Goal: Task Accomplishment & Management: Manage account settings

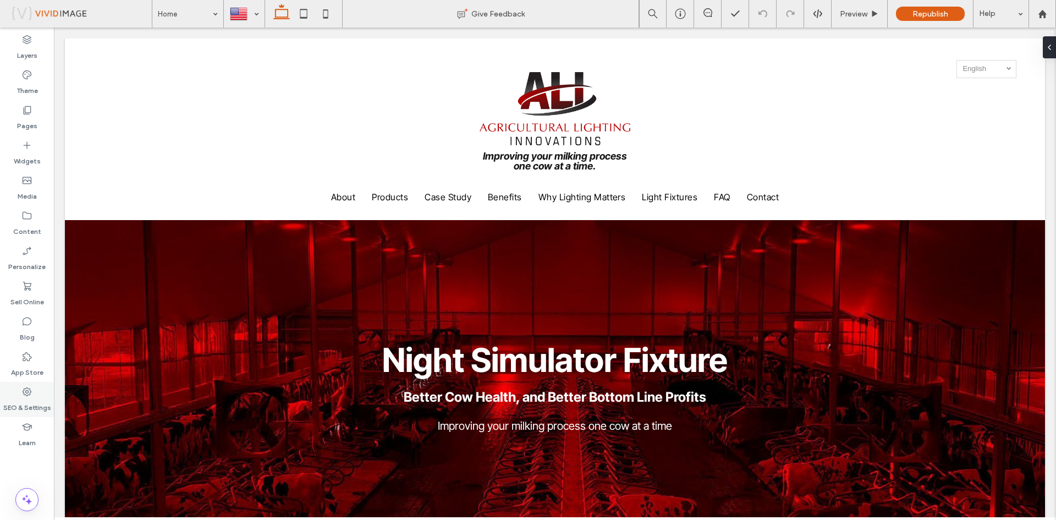
click at [34, 406] on label "SEO & Settings" at bounding box center [27, 404] width 48 height 15
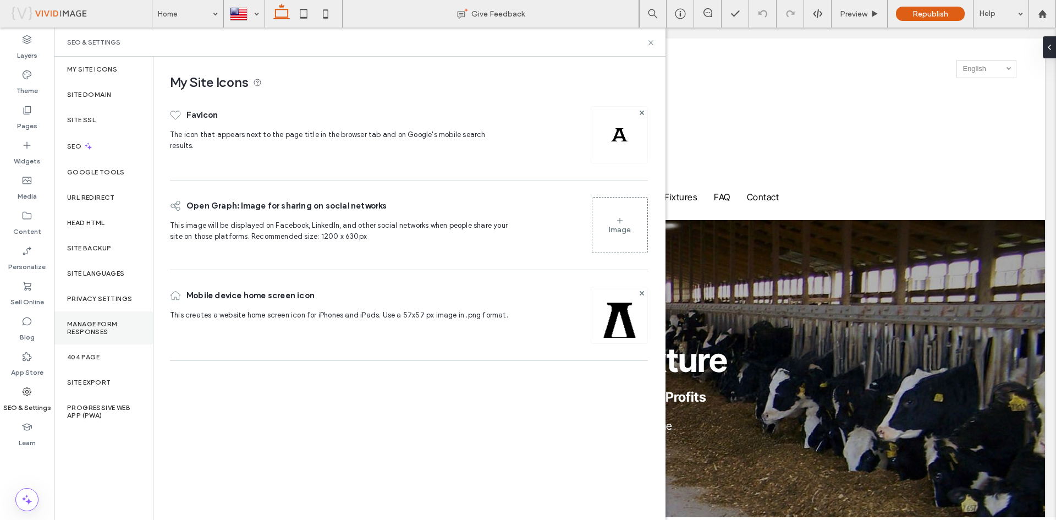
click at [90, 322] on label "Manage Form Responses" at bounding box center [103, 327] width 73 height 15
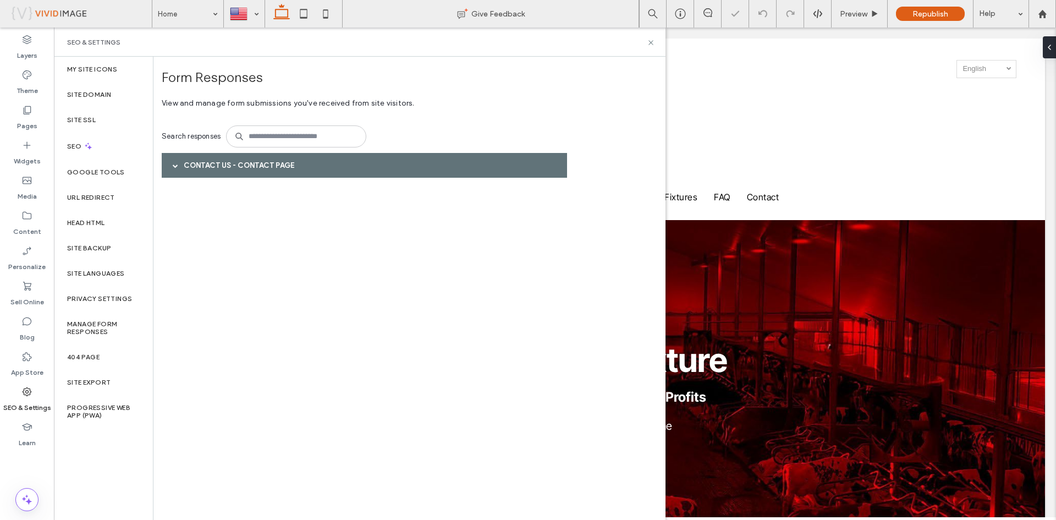
click at [174, 161] on span at bounding box center [176, 165] width 6 height 19
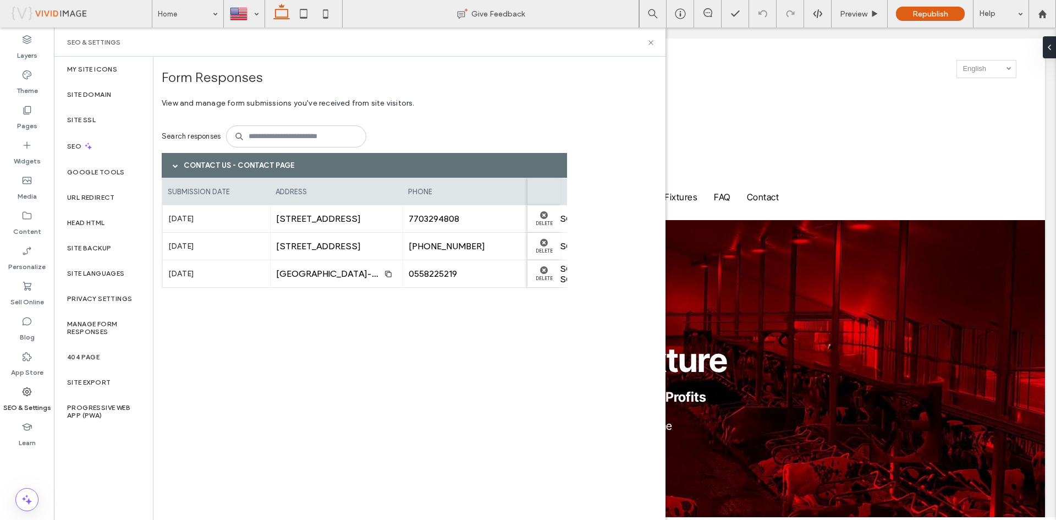
click at [210, 220] on label "[DATE]" at bounding box center [216, 219] width 96 height 20
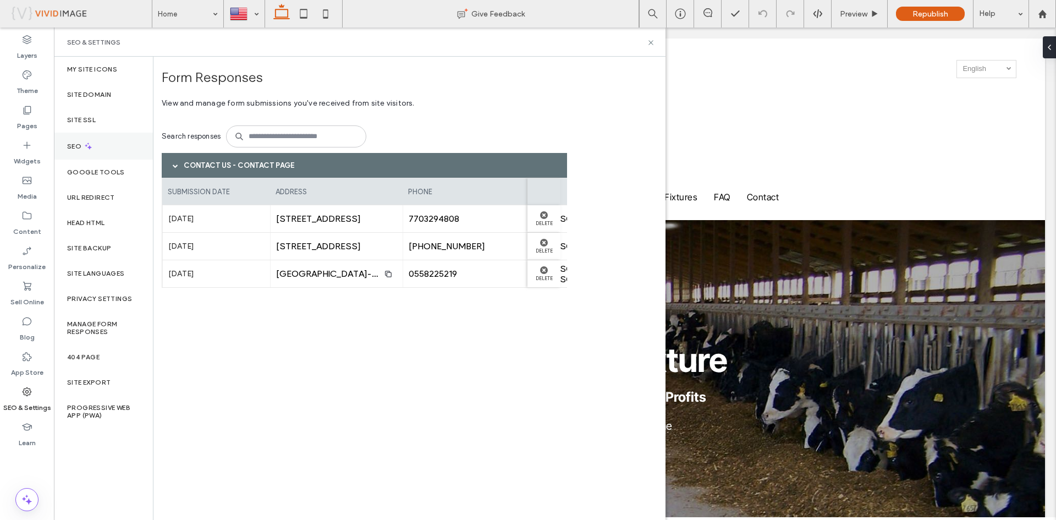
click at [76, 146] on label "SEO" at bounding box center [75, 147] width 17 height 8
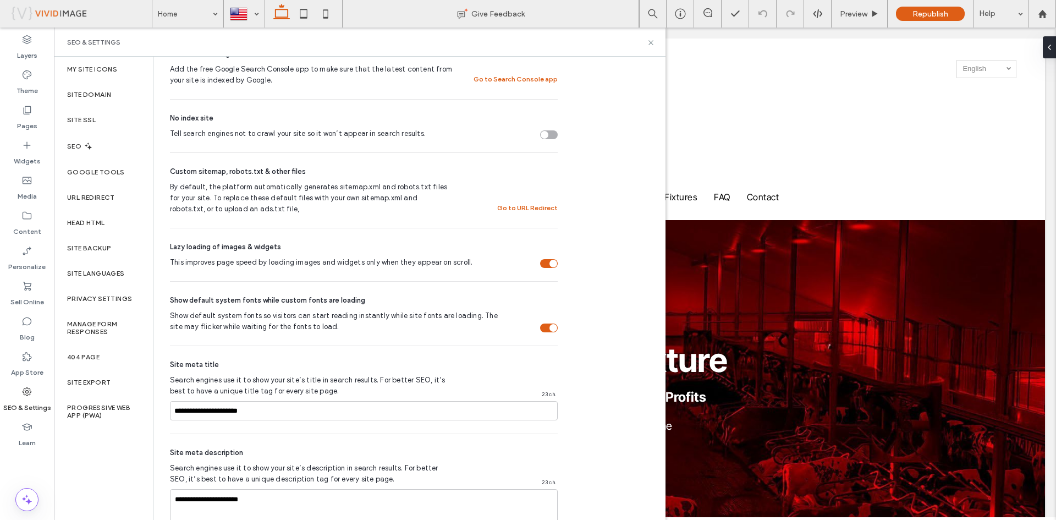
scroll to position [385, 0]
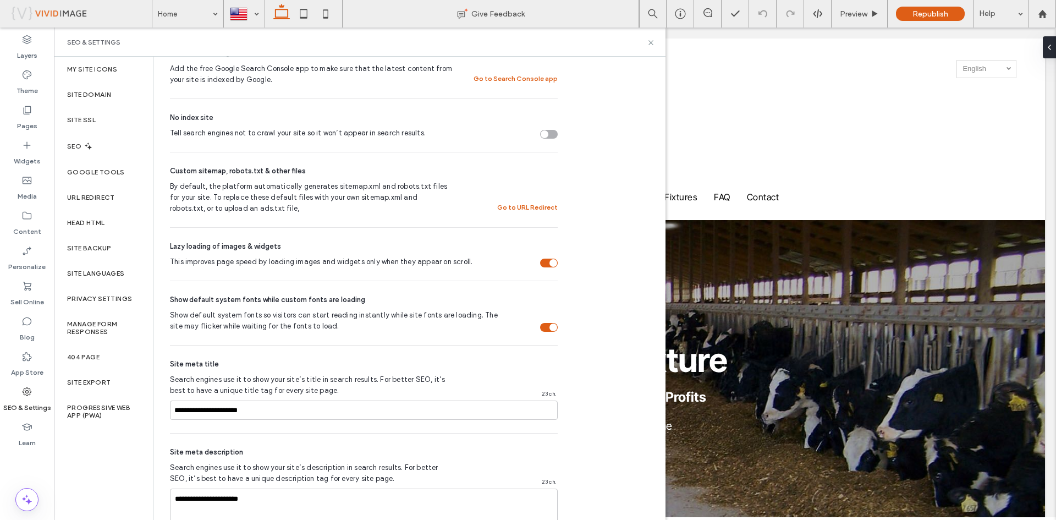
click at [75, 150] on label "SEO" at bounding box center [75, 147] width 17 height 8
click at [79, 172] on label "Google Tools" at bounding box center [96, 172] width 58 height 8
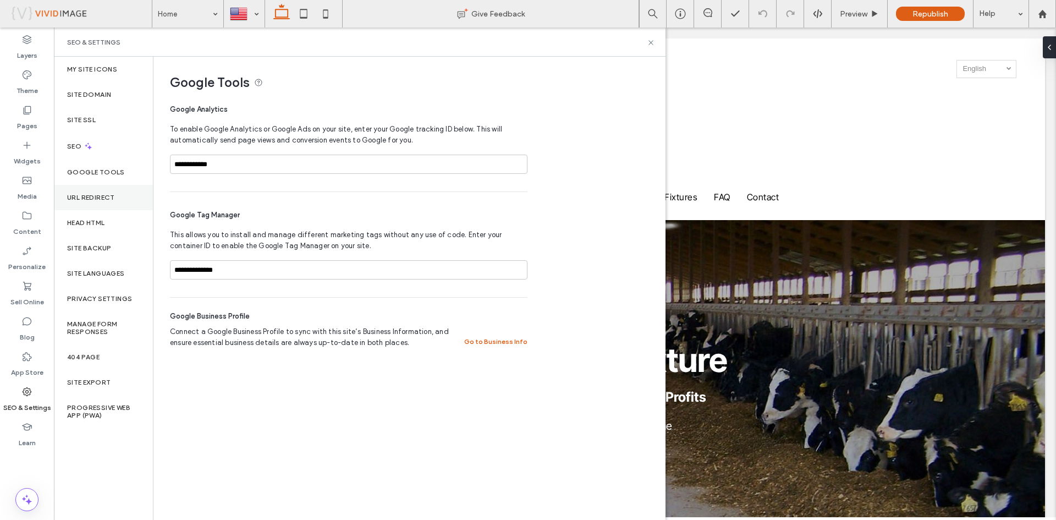
click at [83, 196] on label "URL Redirect" at bounding box center [91, 198] width 48 height 8
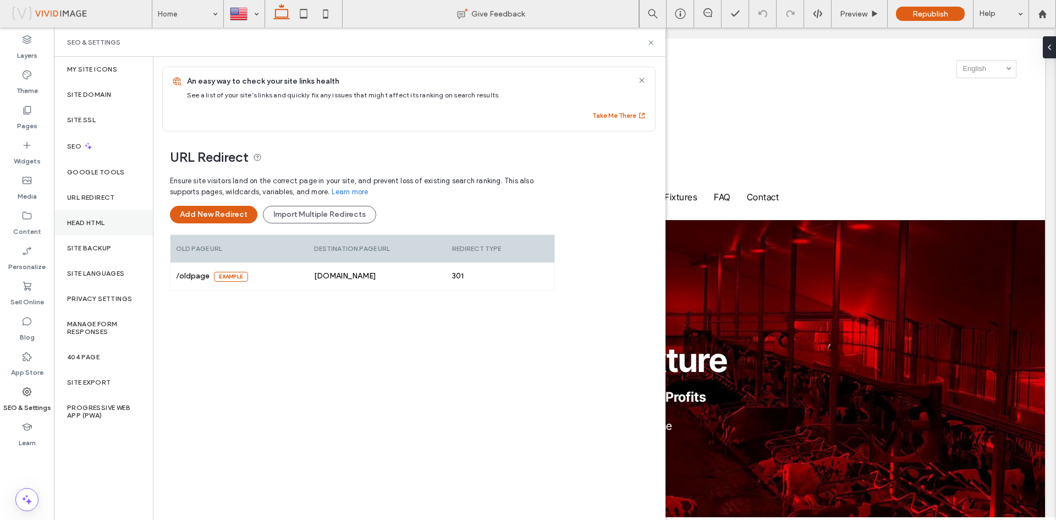
click at [81, 223] on label "Head HTML" at bounding box center [86, 223] width 38 height 8
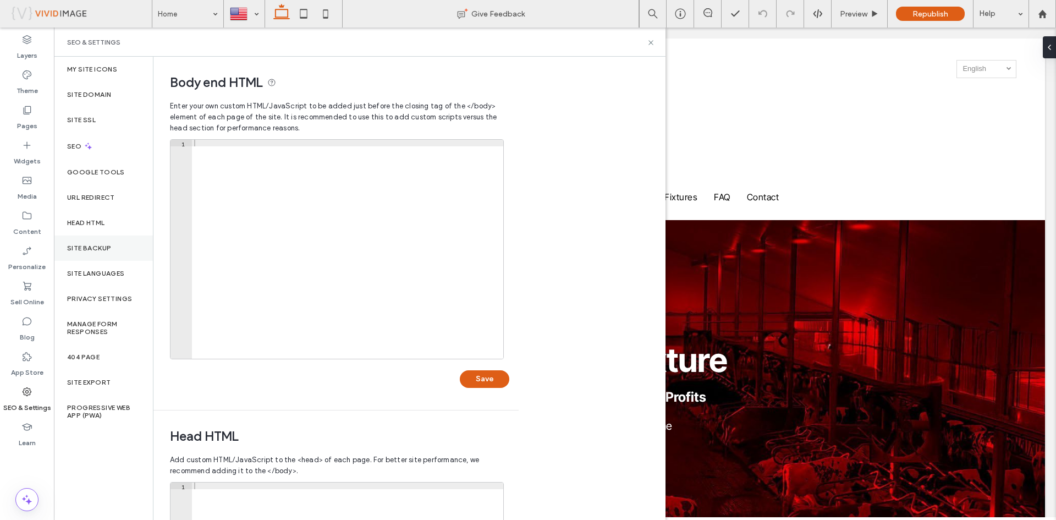
click at [82, 249] on label "Site Backup" at bounding box center [89, 248] width 44 height 8
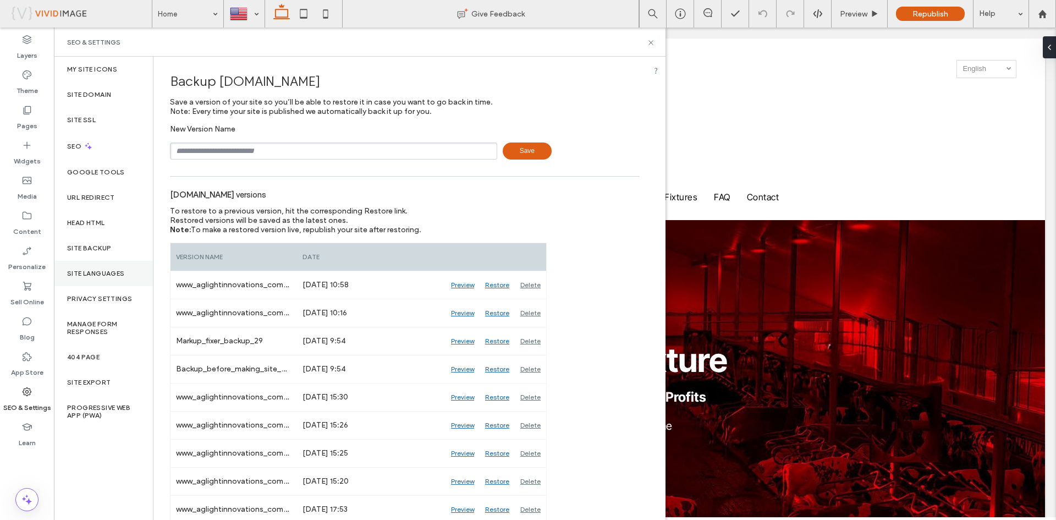
click at [89, 273] on label "Site Languages" at bounding box center [96, 274] width 58 height 8
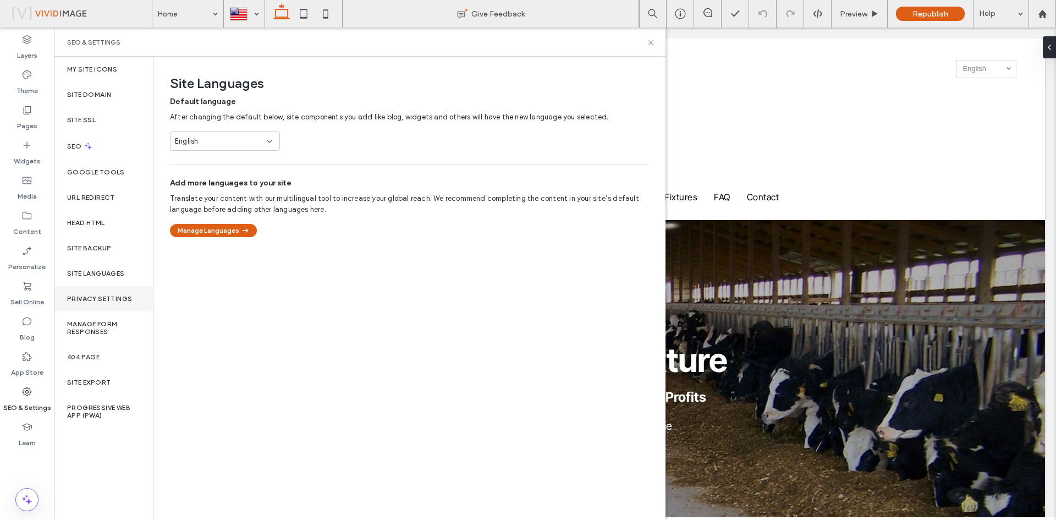
click at [84, 302] on label "Privacy Settings" at bounding box center [99, 299] width 65 height 8
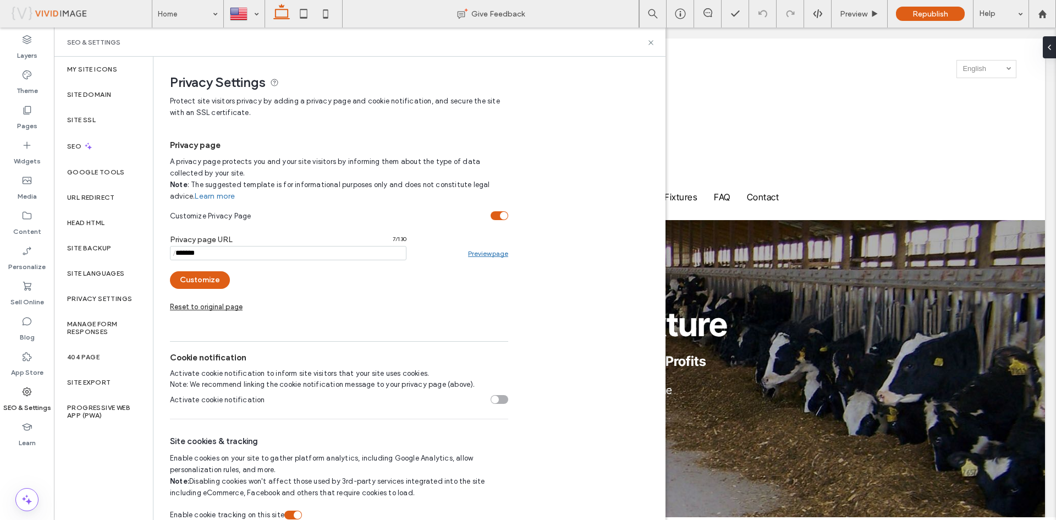
scroll to position [55, 0]
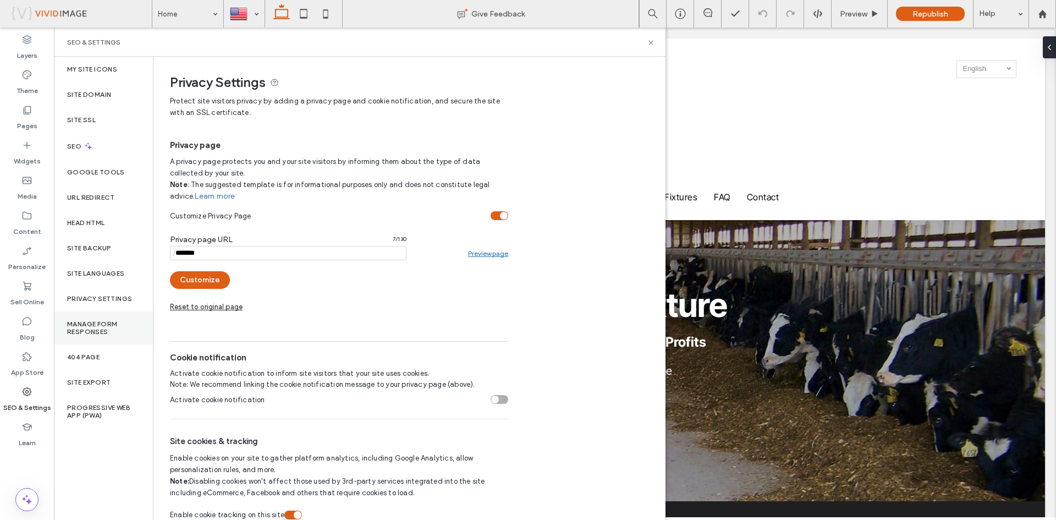
click at [83, 327] on label "Manage Form Responses" at bounding box center [103, 327] width 73 height 15
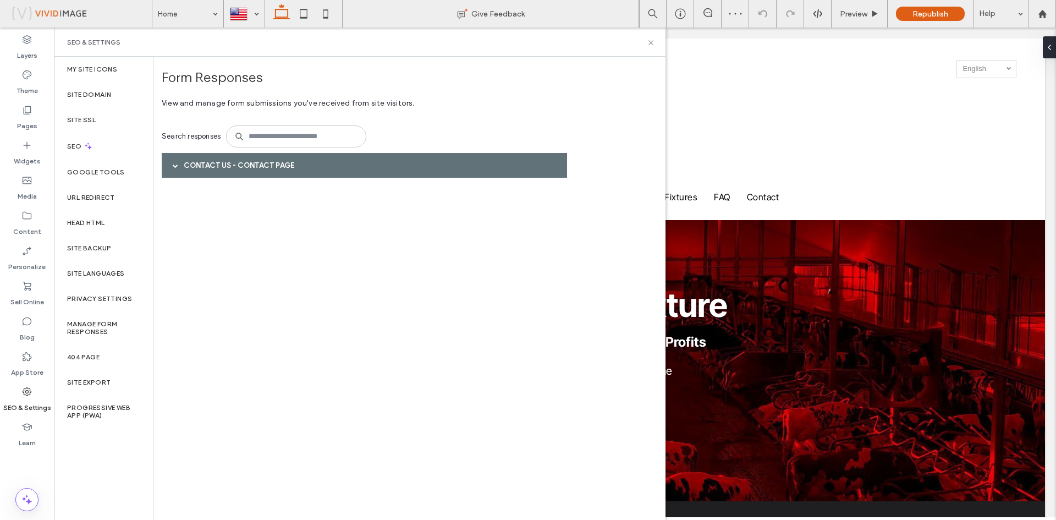
click at [209, 160] on div "Contact Us - Contact page" at bounding box center [365, 165] width 406 height 25
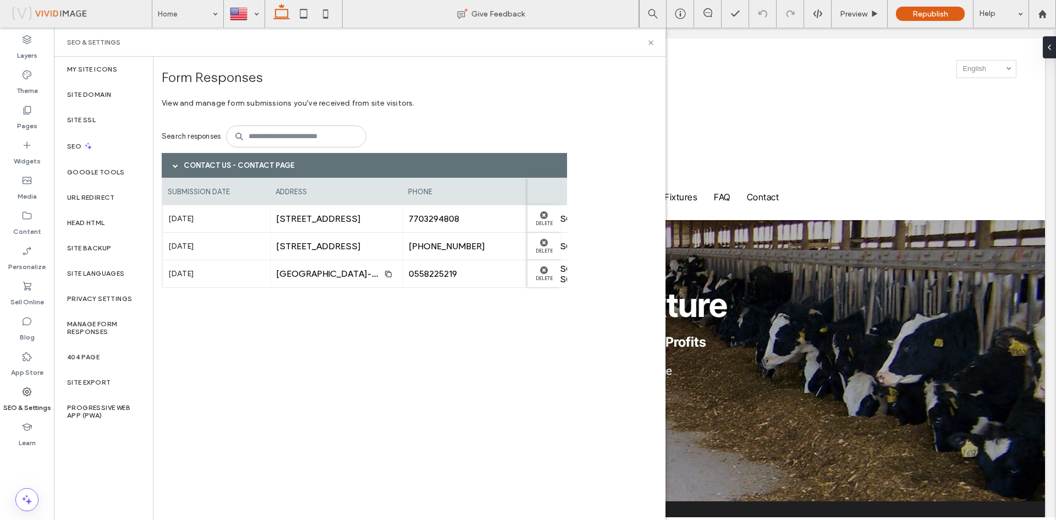
click at [436, 221] on span "7703294808" at bounding box center [469, 218] width 121 height 10
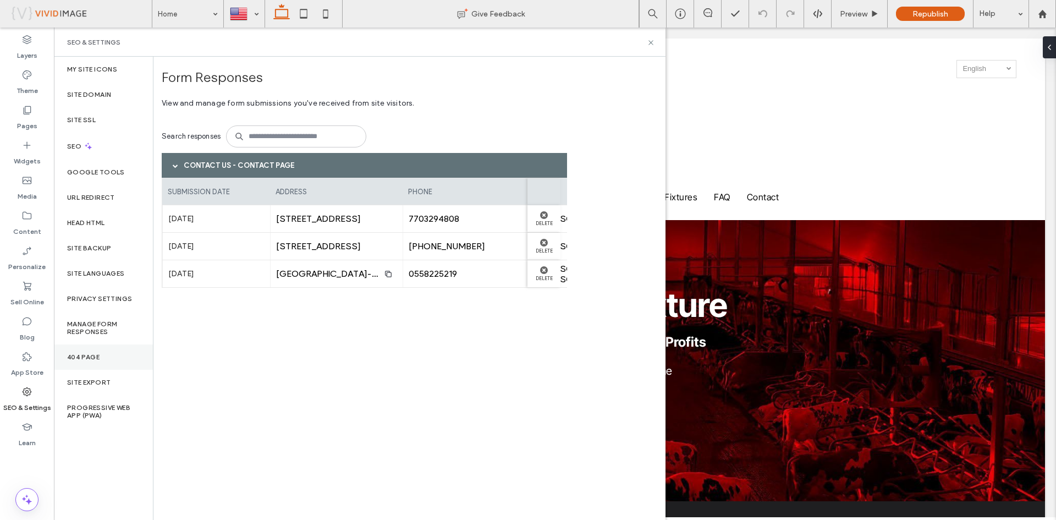
click at [84, 356] on label "404 Page" at bounding box center [83, 357] width 32 height 8
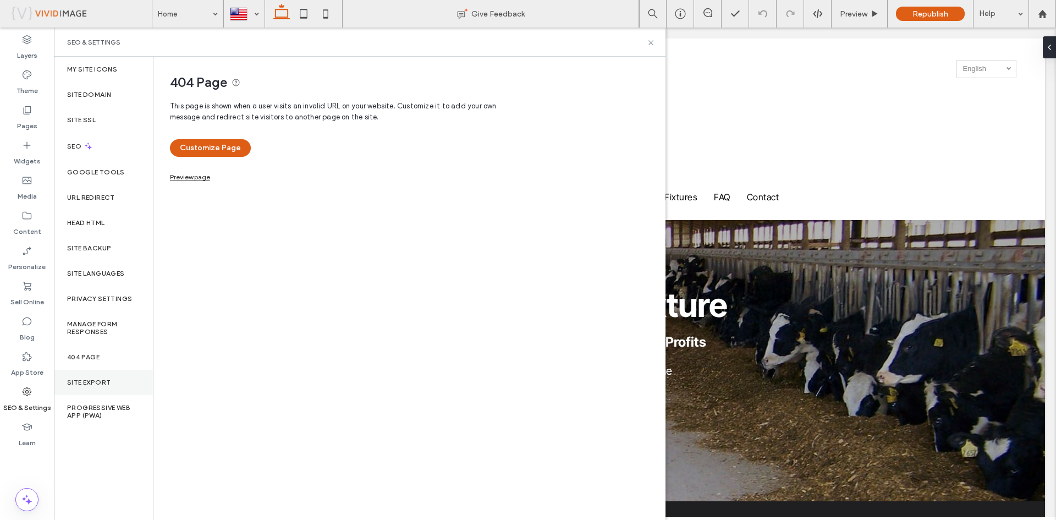
click at [83, 379] on label "Site Export" at bounding box center [88, 383] width 43 height 8
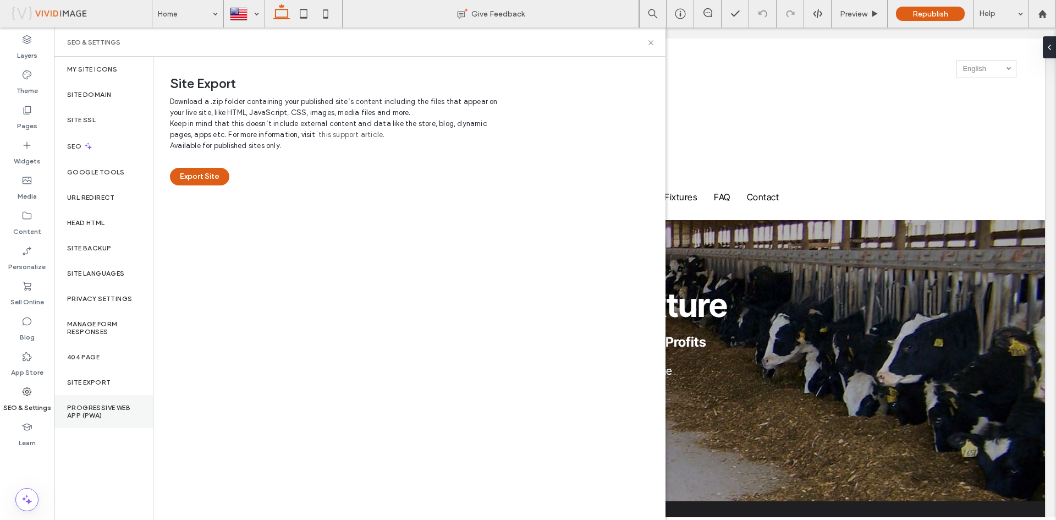
click at [86, 399] on div "Progressive Web App (PWA)" at bounding box center [103, 411] width 99 height 33
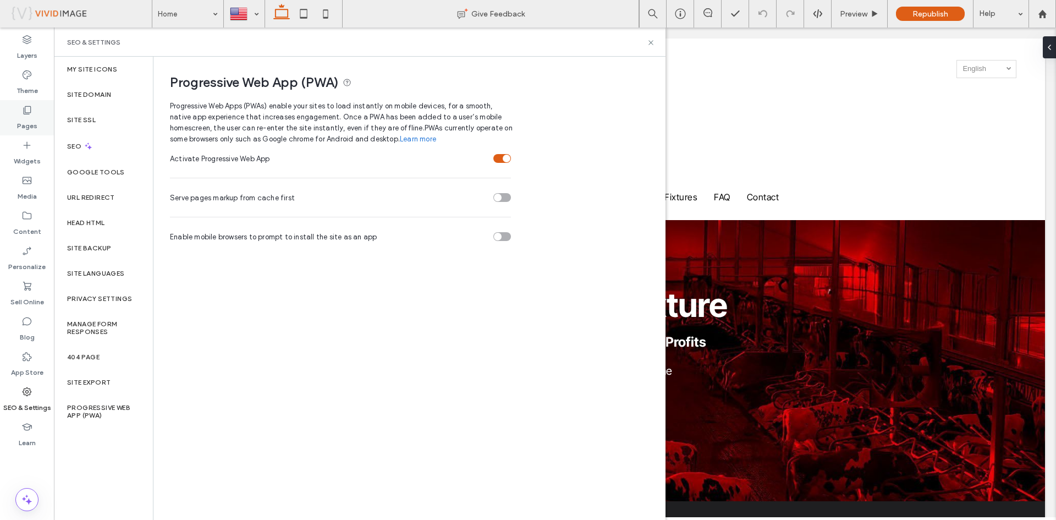
click at [29, 119] on label "Pages" at bounding box center [27, 123] width 20 height 15
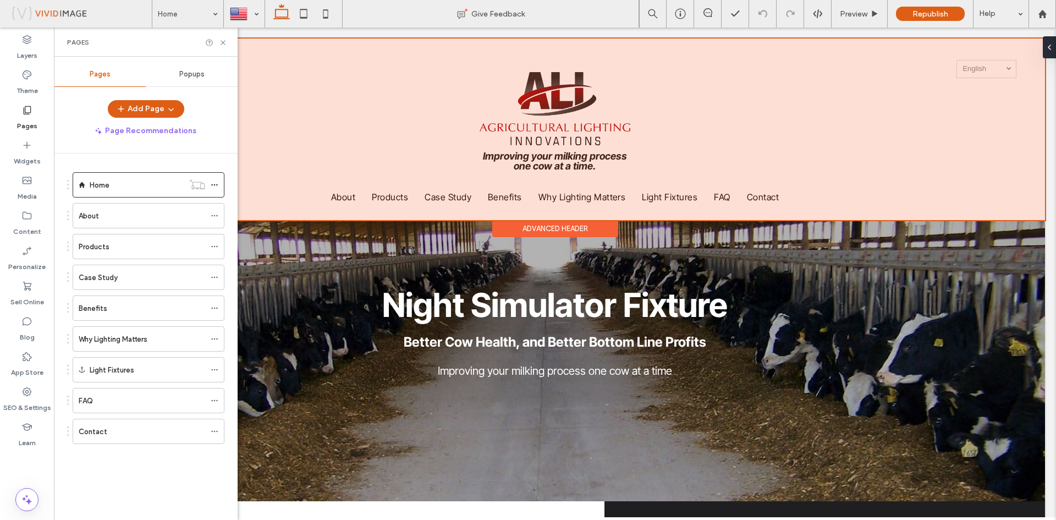
click at [768, 198] on div at bounding box center [555, 130] width 981 height 182
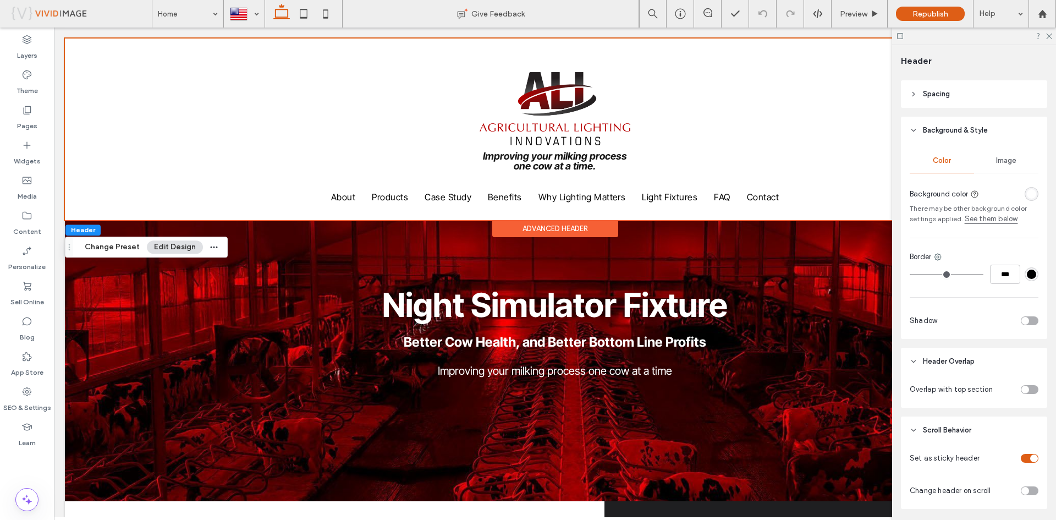
scroll to position [0, 0]
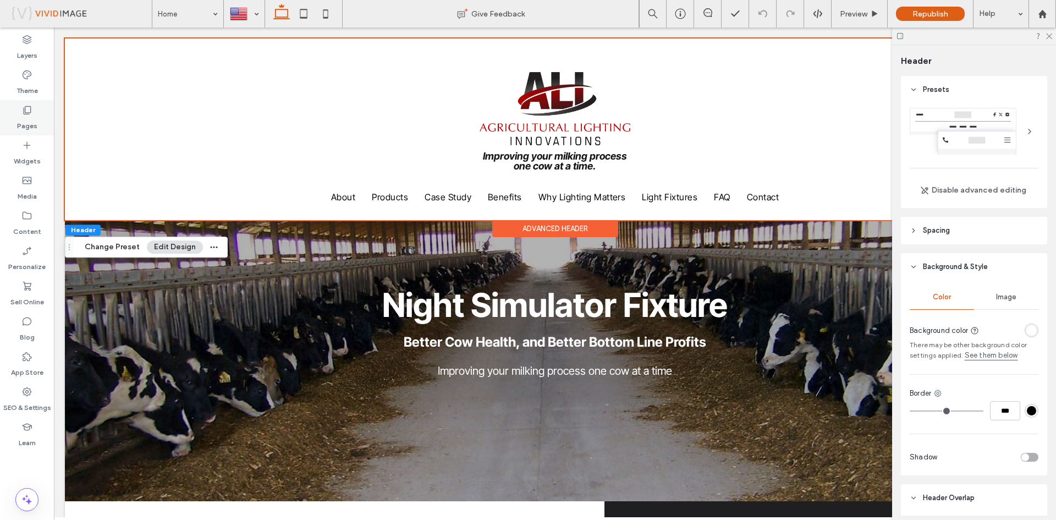
click at [30, 114] on icon at bounding box center [26, 110] width 11 height 11
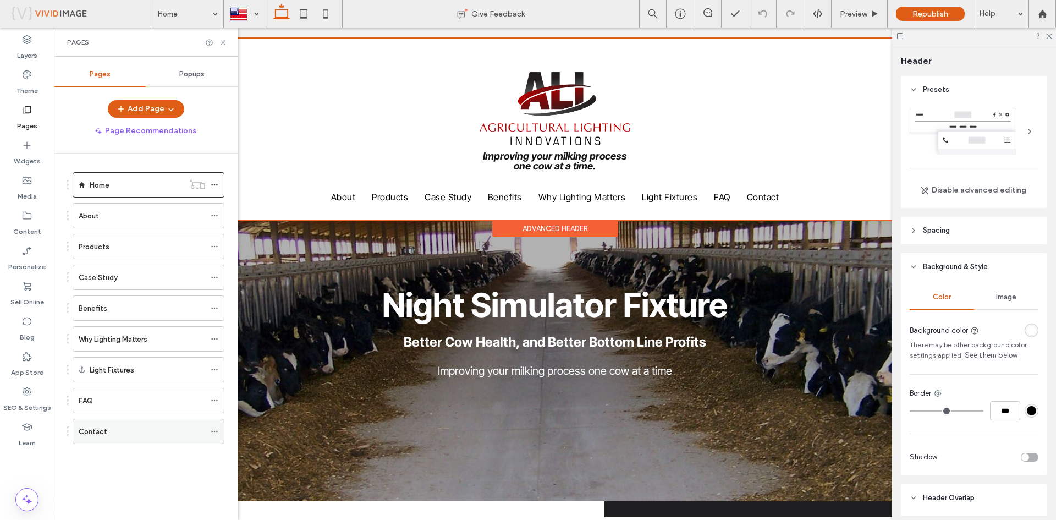
click at [94, 431] on label "Contact" at bounding box center [93, 431] width 29 height 19
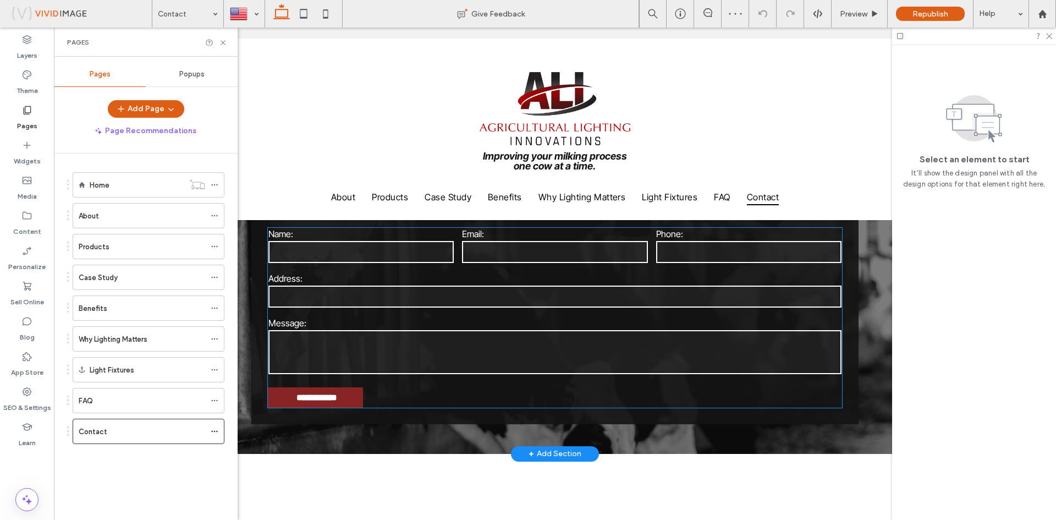
scroll to position [385, 0]
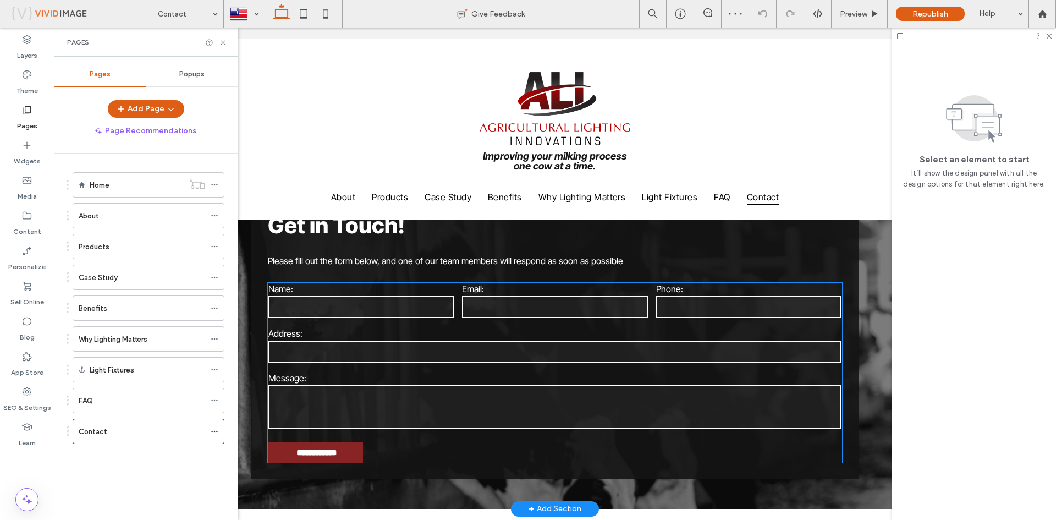
click at [306, 304] on input "text" at bounding box center [361, 307] width 185 height 22
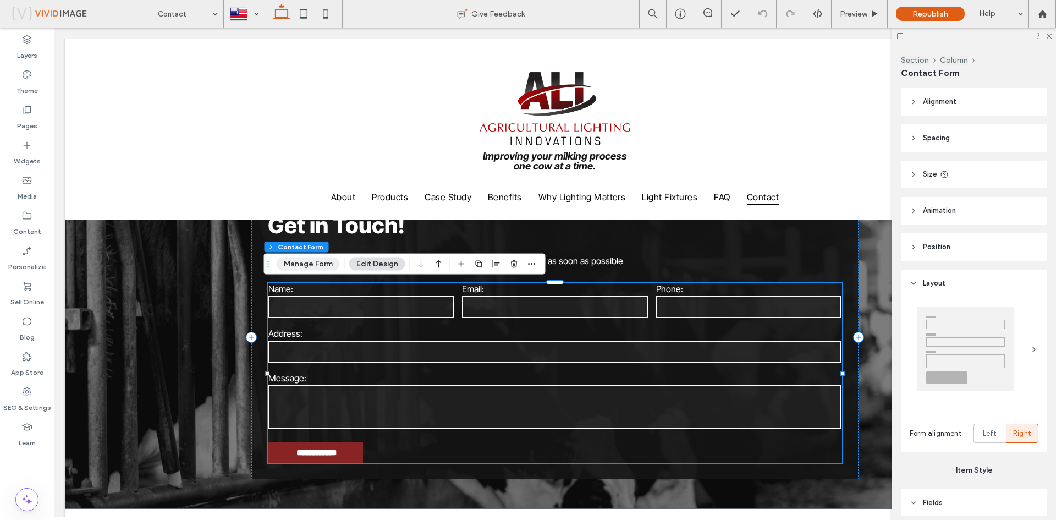
click at [303, 265] on button "Manage Form" at bounding box center [308, 264] width 63 height 13
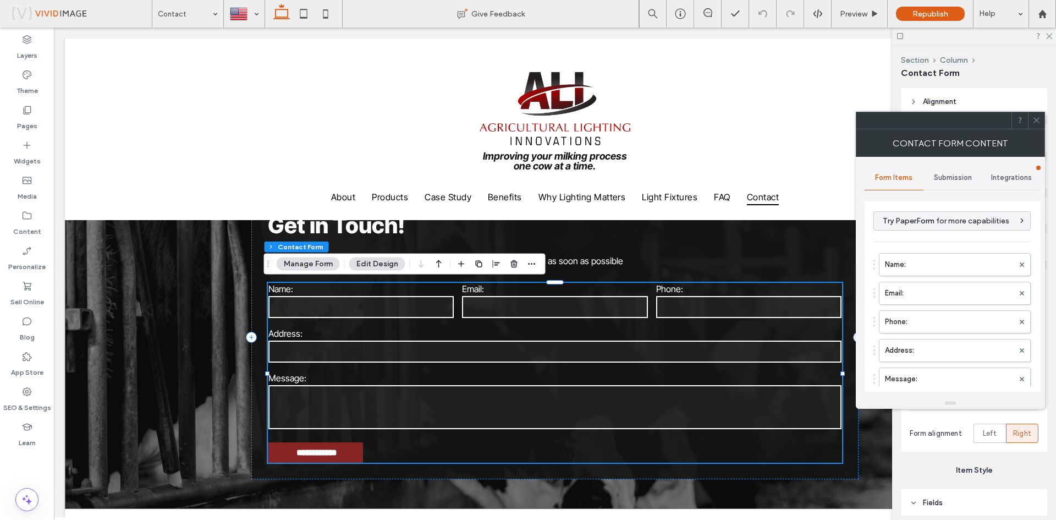
click at [950, 174] on span "Submission" at bounding box center [953, 177] width 38 height 9
click at [1010, 176] on span "Integrations" at bounding box center [1012, 177] width 41 height 9
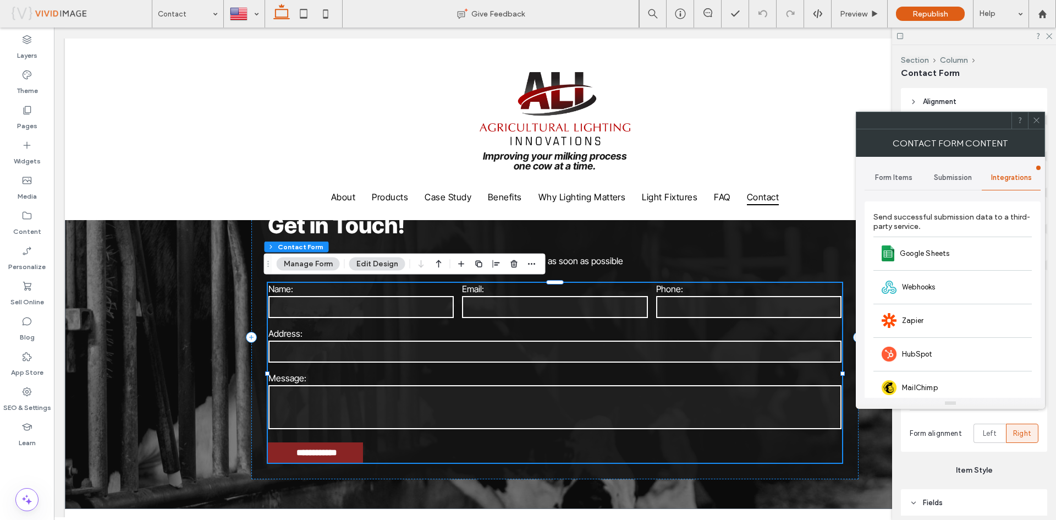
click at [938, 173] on span "Submission" at bounding box center [953, 177] width 38 height 9
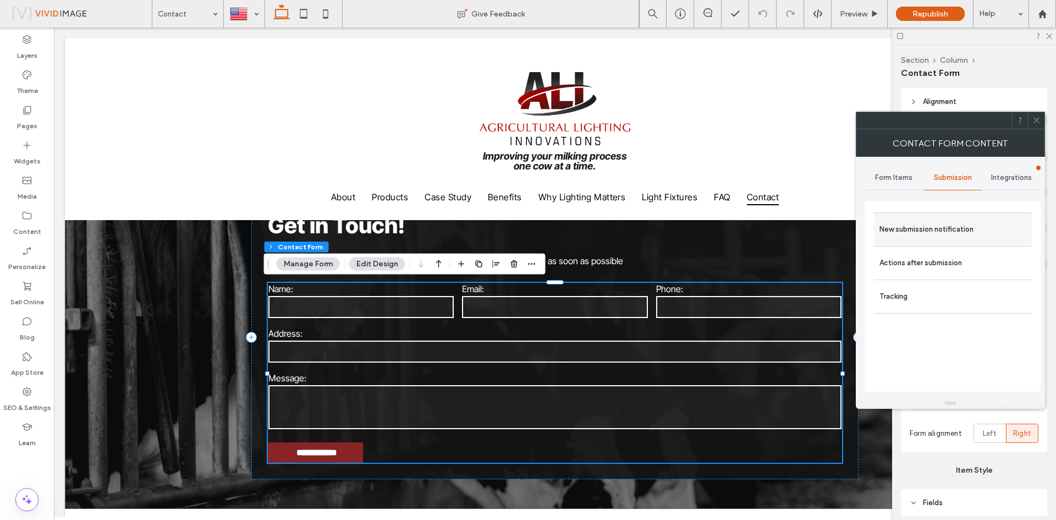
click at [912, 226] on label "New submission notification" at bounding box center [953, 229] width 147 height 22
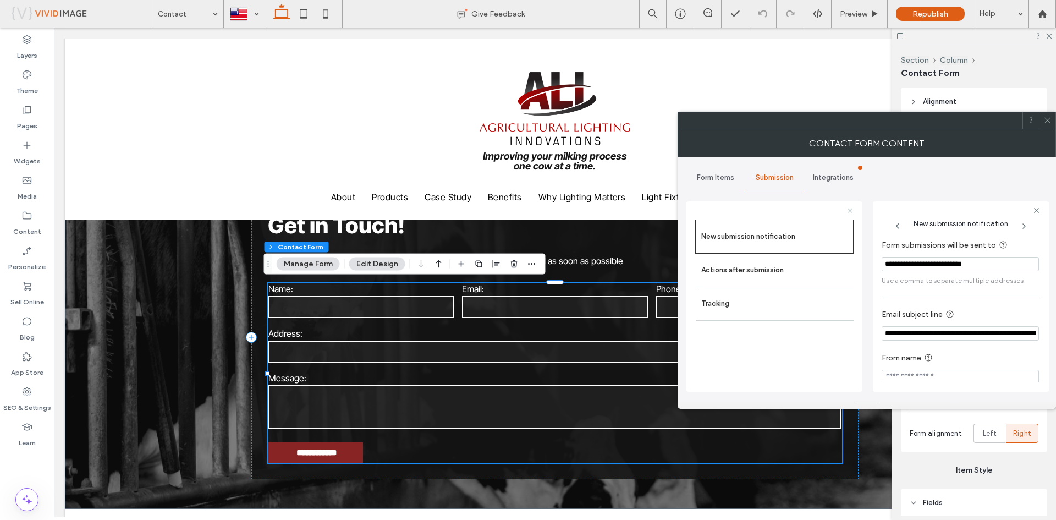
click at [1047, 123] on icon at bounding box center [1048, 120] width 8 height 8
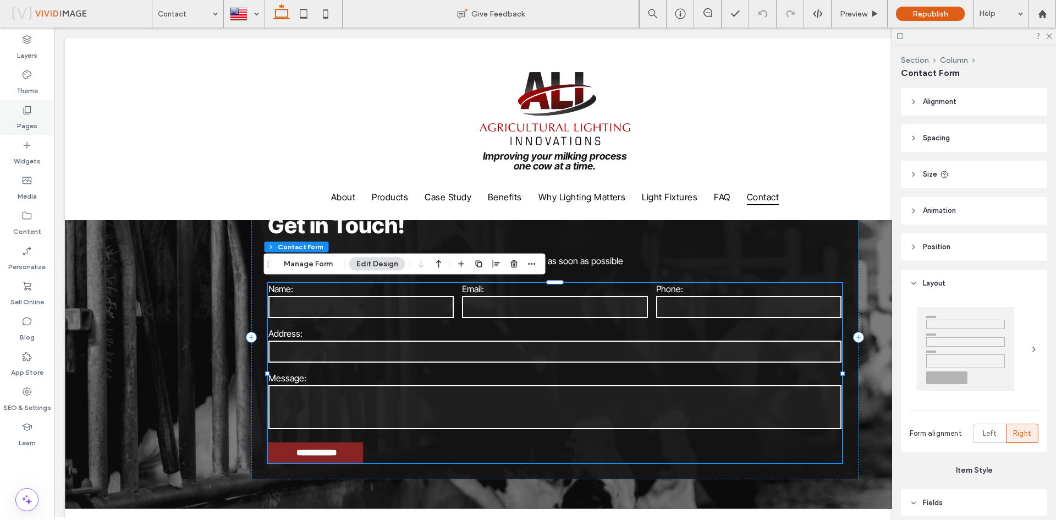
click at [24, 121] on label "Pages" at bounding box center [27, 123] width 20 height 15
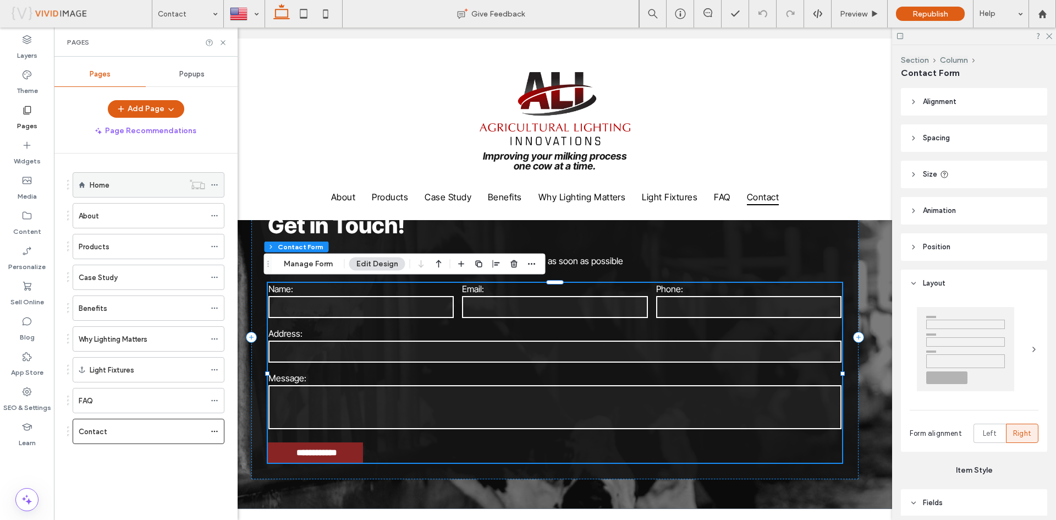
click at [114, 183] on div "Home" at bounding box center [137, 185] width 94 height 12
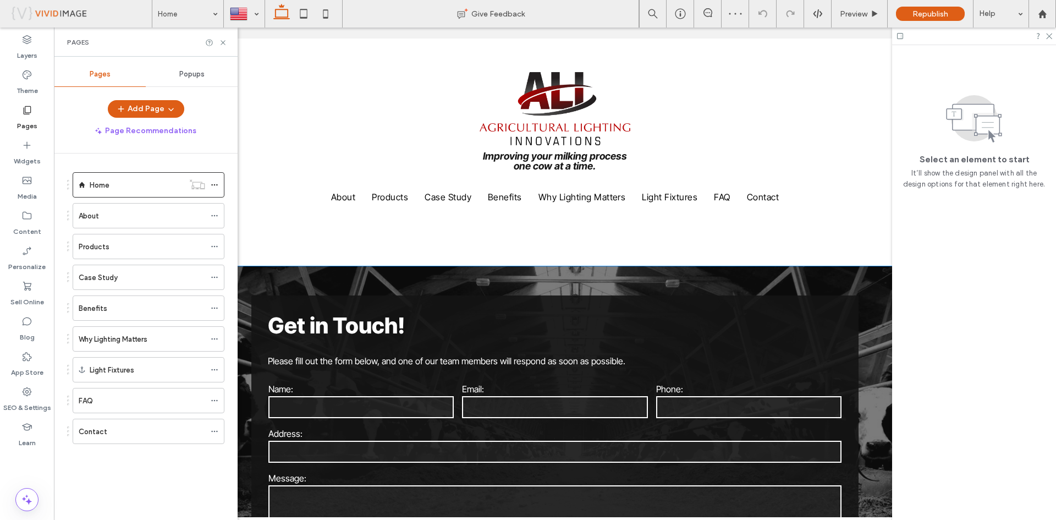
scroll to position [1871, 0]
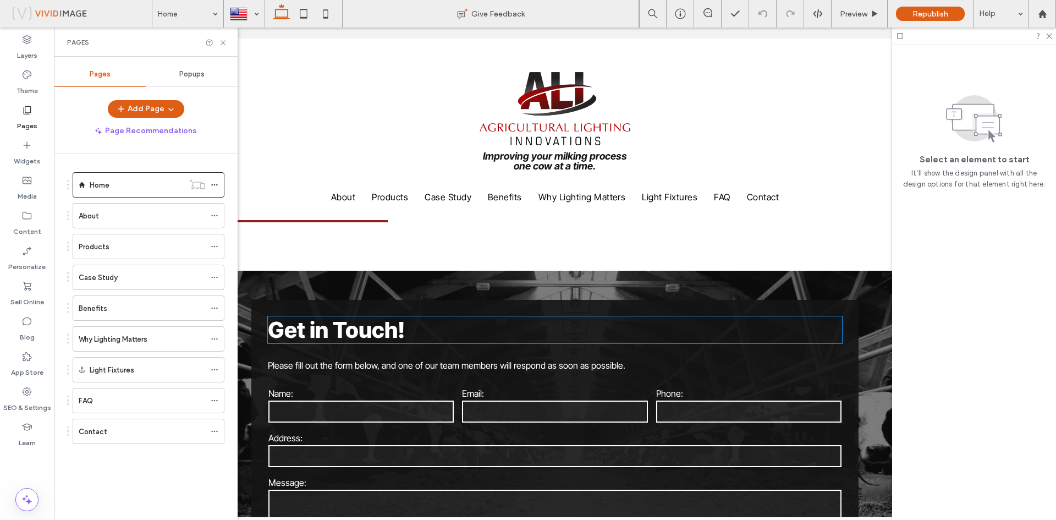
click at [339, 319] on span "Get in Touch!" at bounding box center [336, 329] width 137 height 27
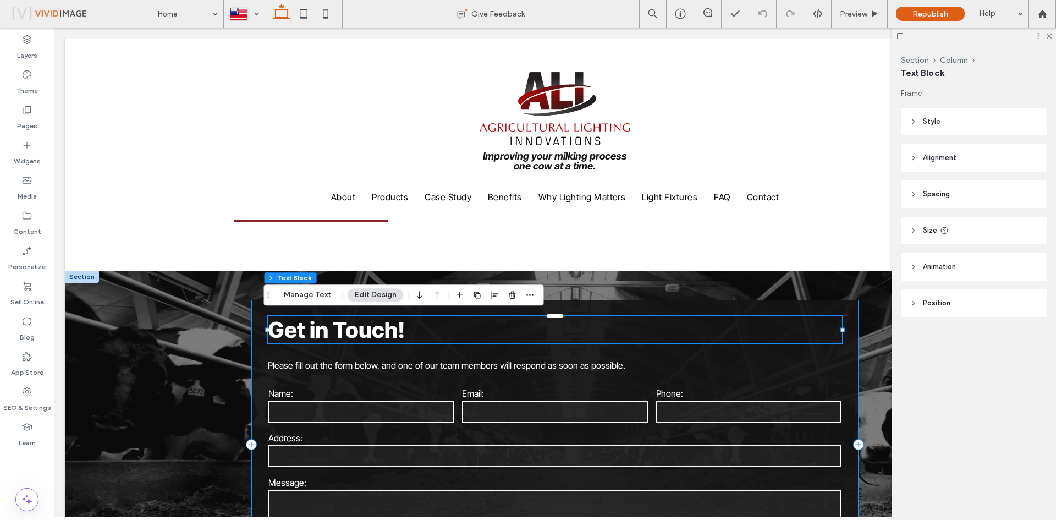
click at [254, 303] on div "**********" at bounding box center [554, 444] width 607 height 289
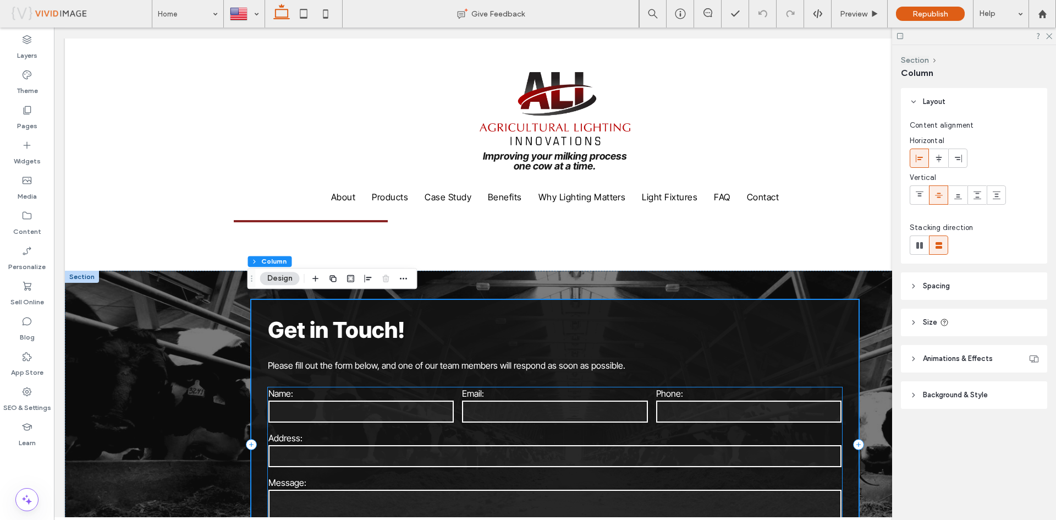
click at [625, 389] on label "Email:" at bounding box center [554, 393] width 185 height 11
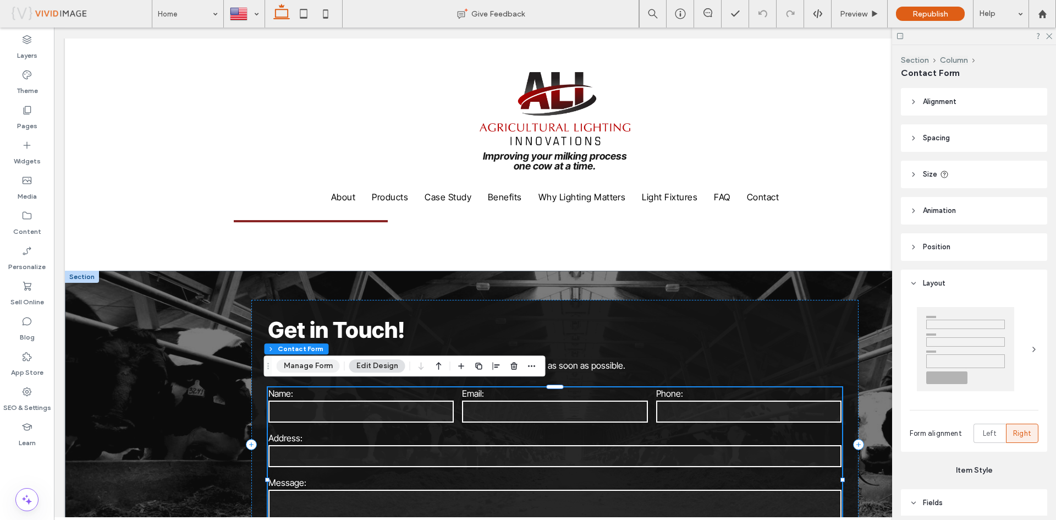
click at [308, 366] on button "Manage Form" at bounding box center [308, 365] width 63 height 13
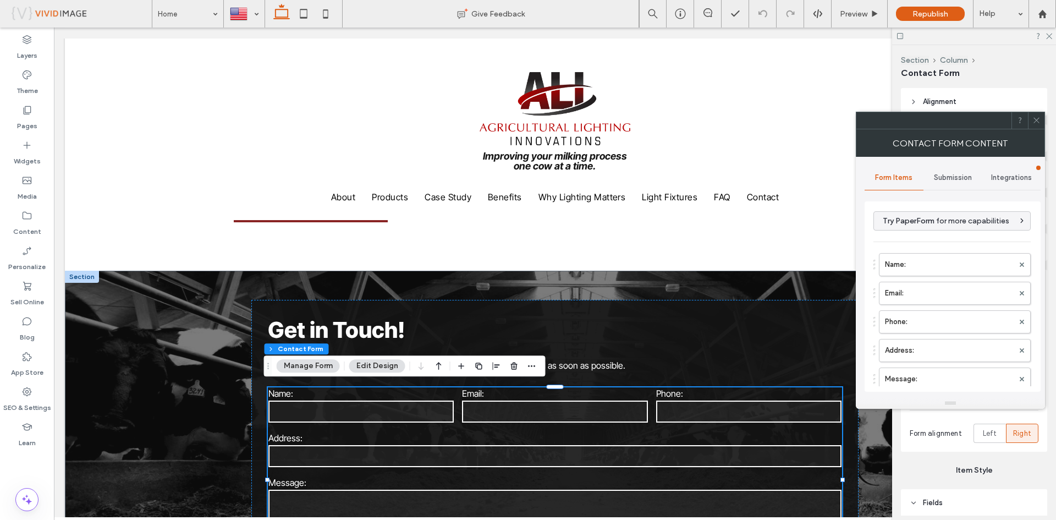
click at [956, 177] on span "Submission" at bounding box center [953, 177] width 38 height 9
click at [949, 227] on label "New submission notification" at bounding box center [953, 229] width 147 height 22
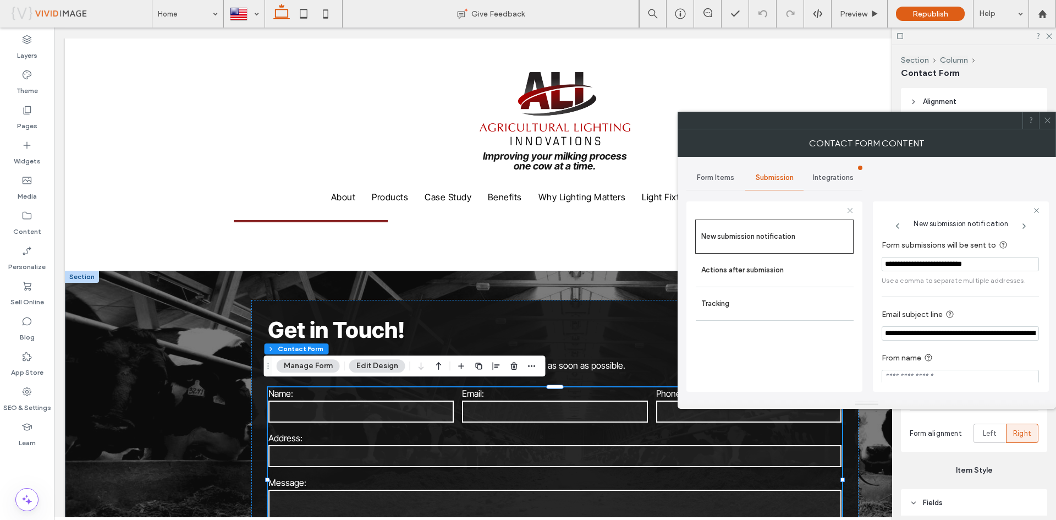
click at [1052, 119] on icon at bounding box center [1048, 120] width 8 height 8
